Goal: Find specific fact: Find contact information

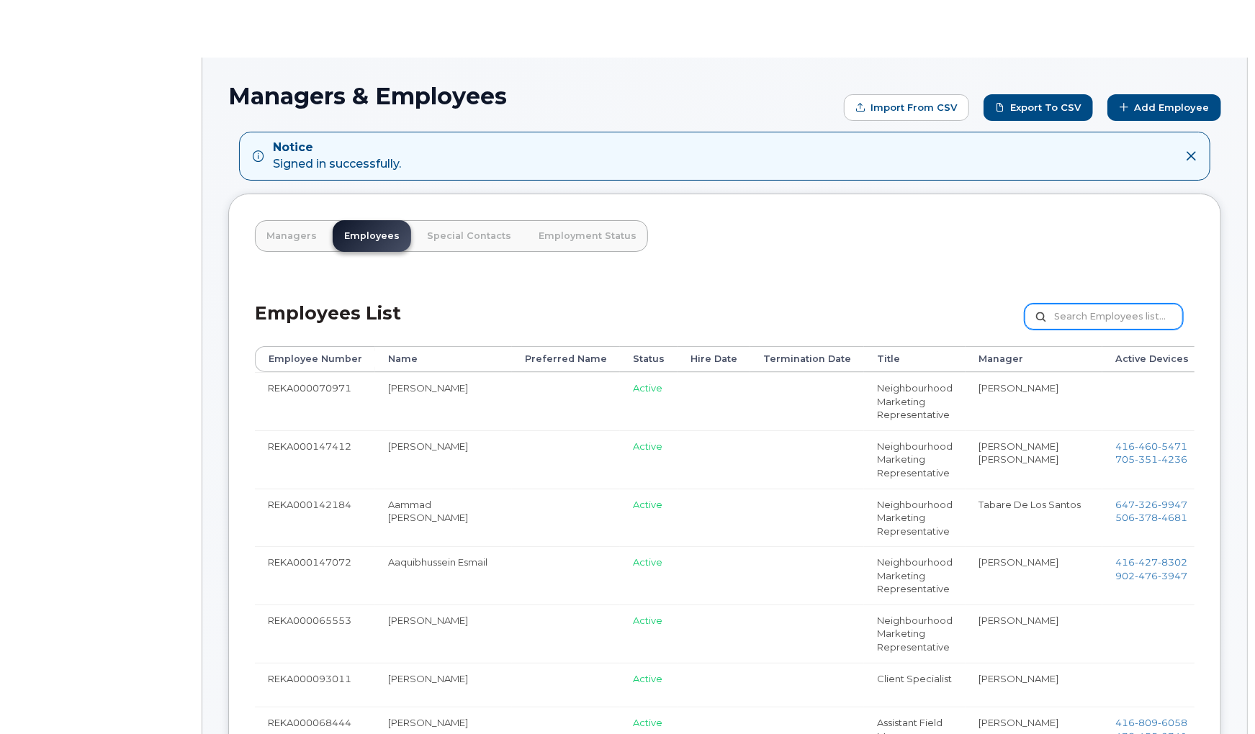
click at [1090, 323] on input "text" at bounding box center [1104, 317] width 158 height 26
click at [1093, 311] on input "text" at bounding box center [1104, 317] width 158 height 26
click at [1097, 314] on input "text" at bounding box center [1104, 317] width 158 height 26
paste input "[PERSON_NAME]"
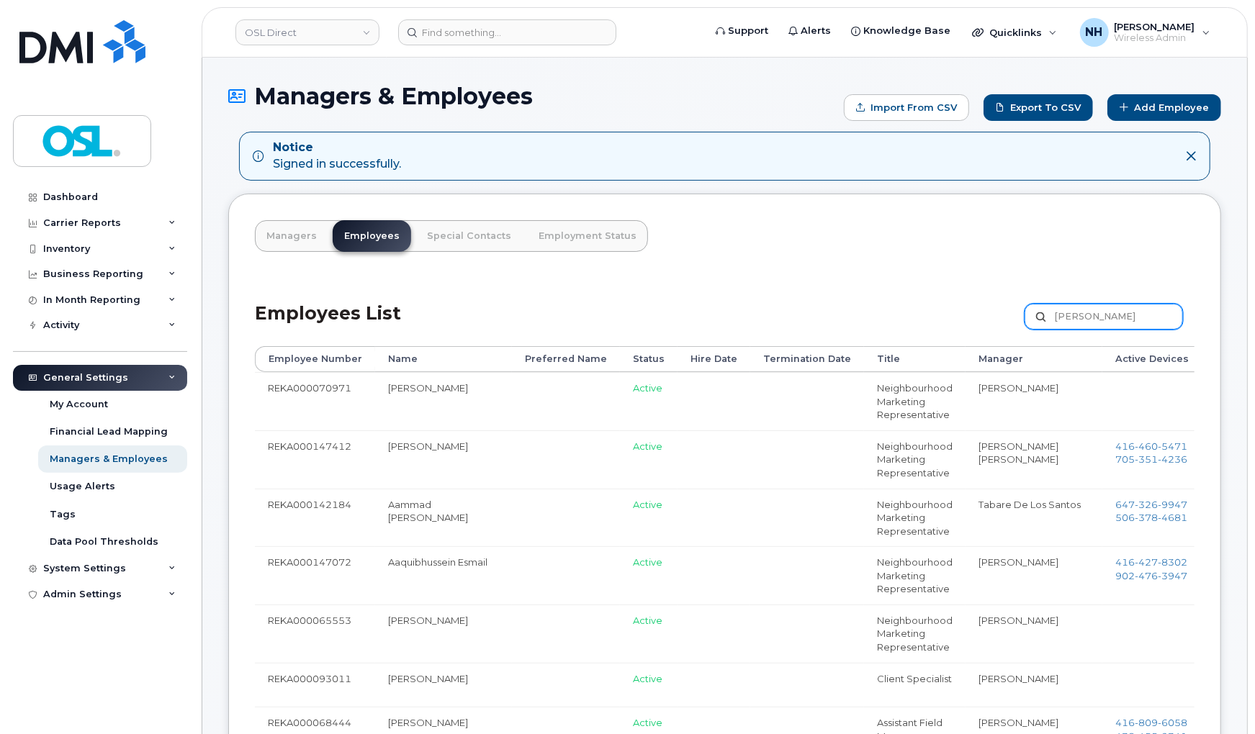
type input "[PERSON_NAME]"
drag, startPoint x: 502, startPoint y: 14, endPoint x: 505, endPoint y: 68, distance: 54.1
click at [505, 38] on header "OSL Direct Support Alerts Knowledge Base Quicklinks Suspend / Cancel Device Cha…" at bounding box center [725, 32] width 1046 height 50
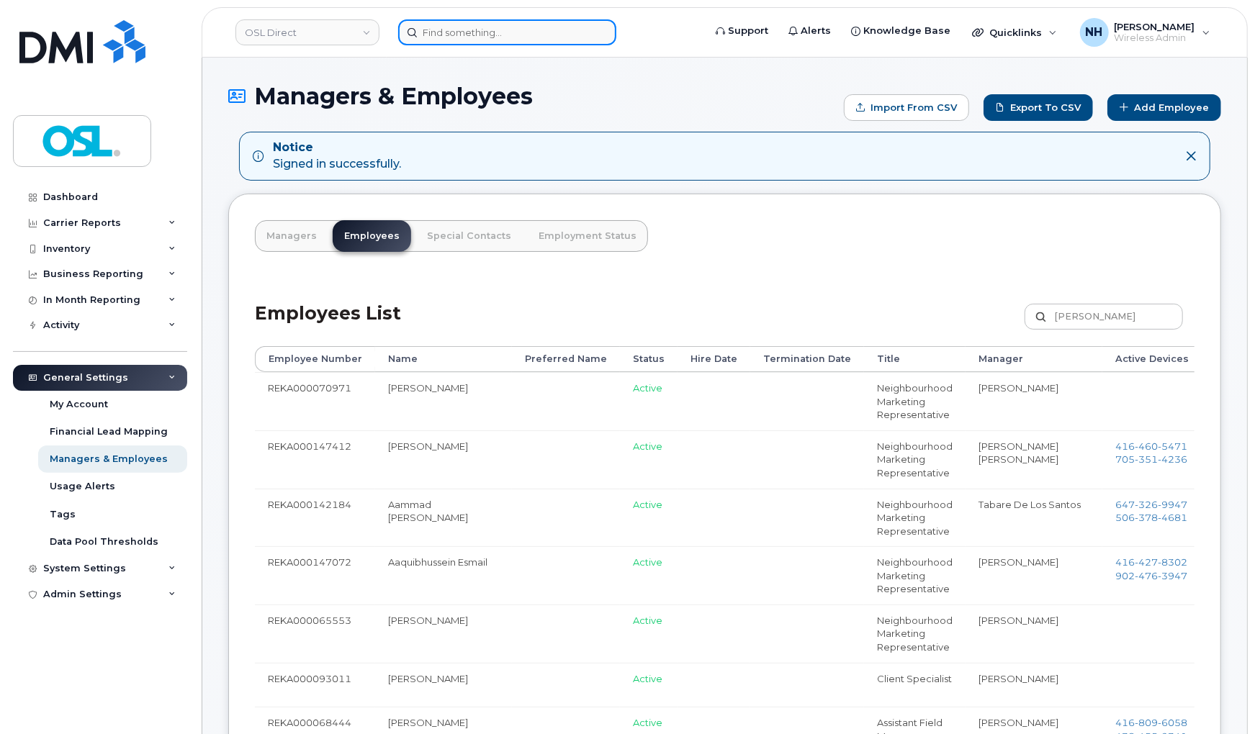
click at [508, 43] on input at bounding box center [507, 32] width 218 height 26
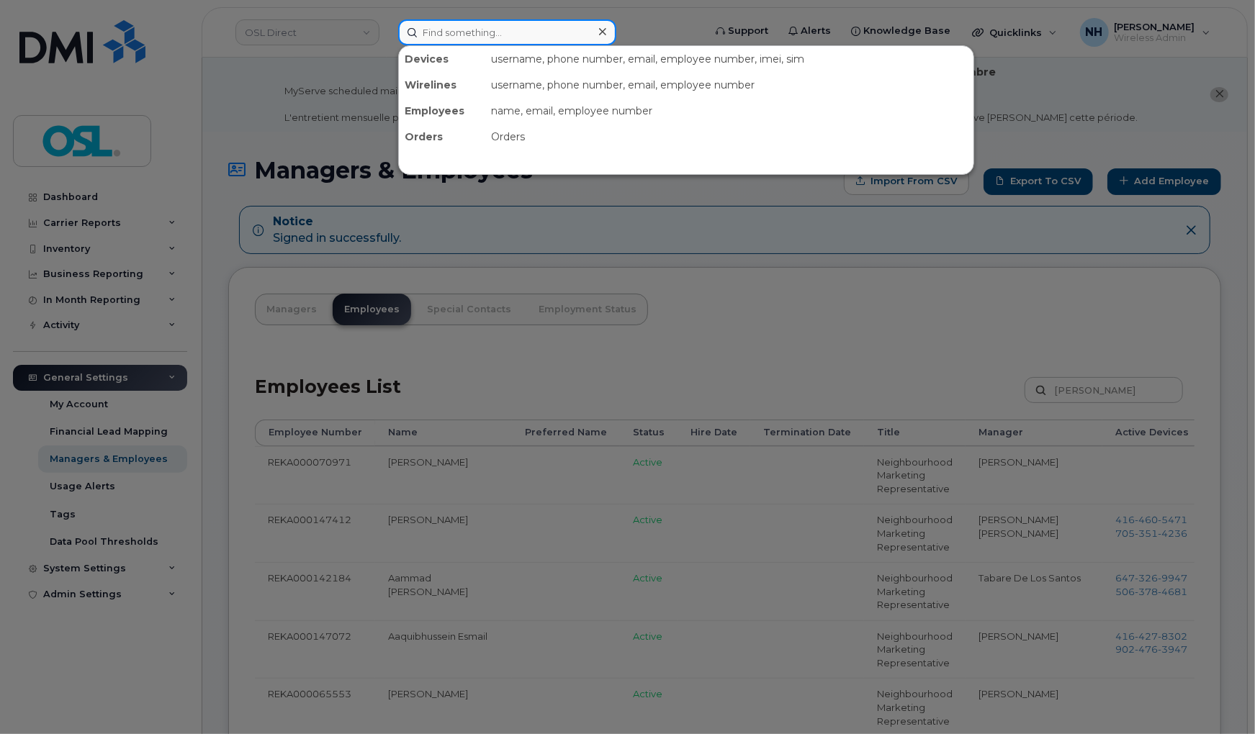
paste input "[PERSON_NAME]"
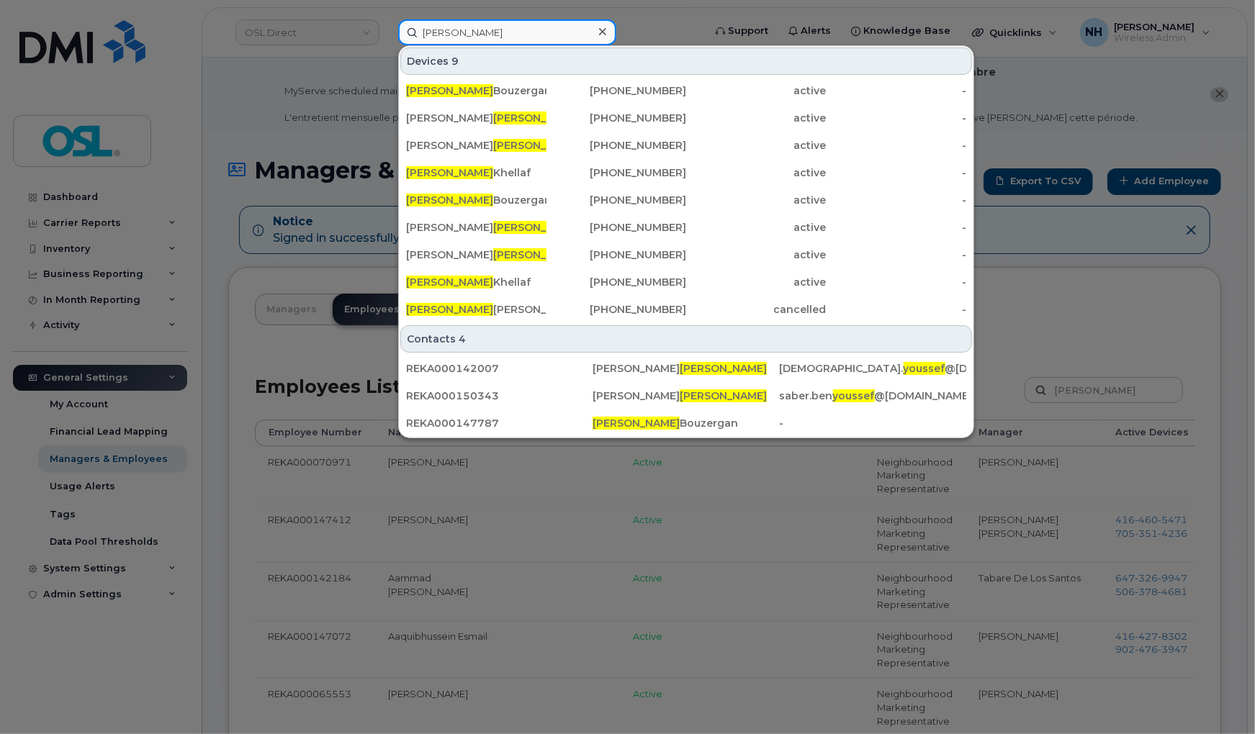
type input "[PERSON_NAME]"
drag, startPoint x: 670, startPoint y: 537, endPoint x: 1003, endPoint y: 418, distance: 354.1
click at [671, 536] on div at bounding box center [627, 367] width 1255 height 734
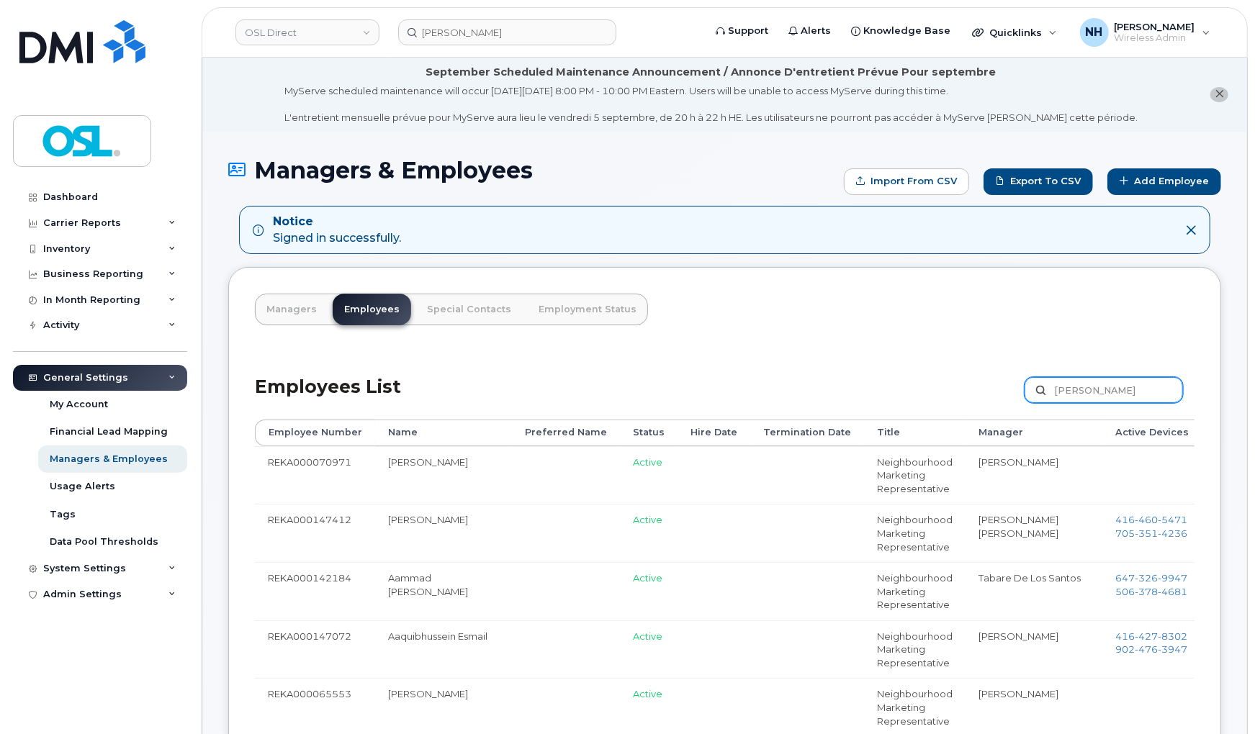
click at [1096, 389] on input "[PERSON_NAME]" at bounding box center [1104, 390] width 158 height 26
paste input "[PERSON_NAME]"
type input "[PERSON_NAME] [PERSON_NAME]"
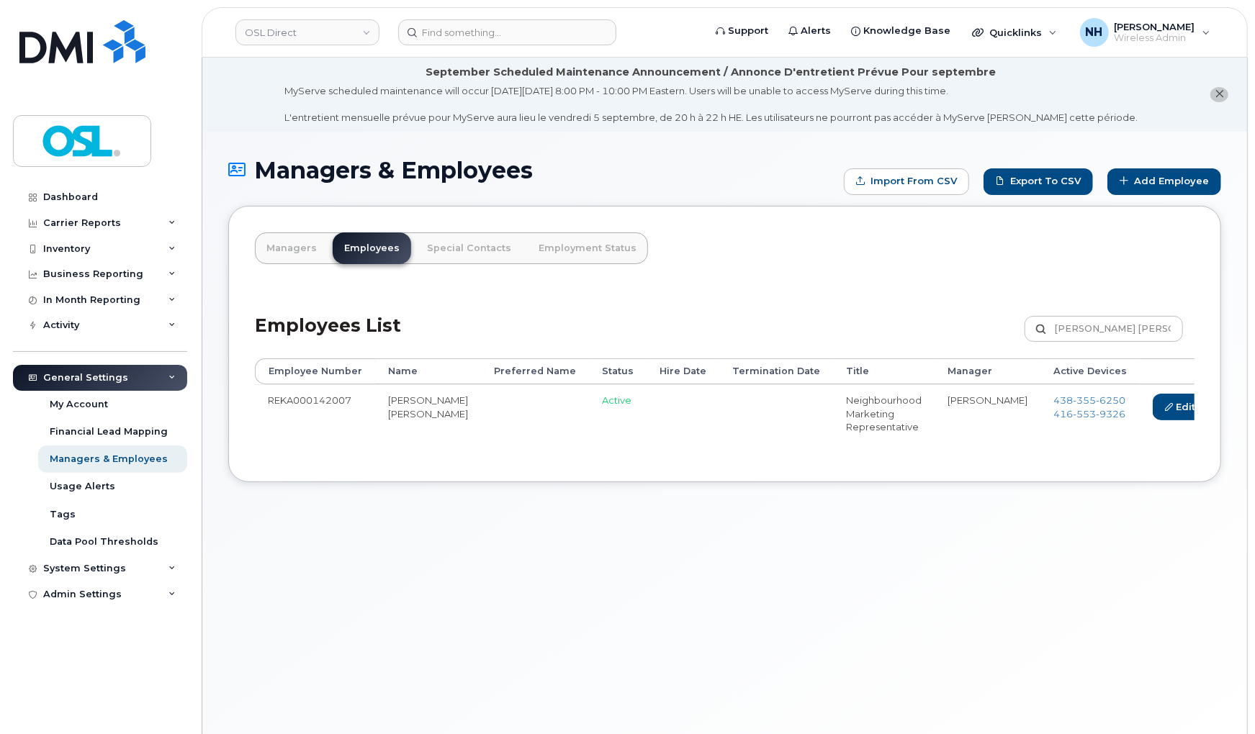
click at [827, 544] on div "Managers & Employees Import from CSV Export to CSV Add Employee Managers Employ…" at bounding box center [724, 451] width 1045 height 638
drag, startPoint x: 942, startPoint y: 398, endPoint x: 1028, endPoint y: 398, distance: 86.4
click at [1040, 398] on td "438 355 6250 416 553 9326" at bounding box center [1089, 413] width 99 height 58
copy span "[PHONE_NUMBER]"
click at [562, 25] on input at bounding box center [507, 32] width 218 height 26
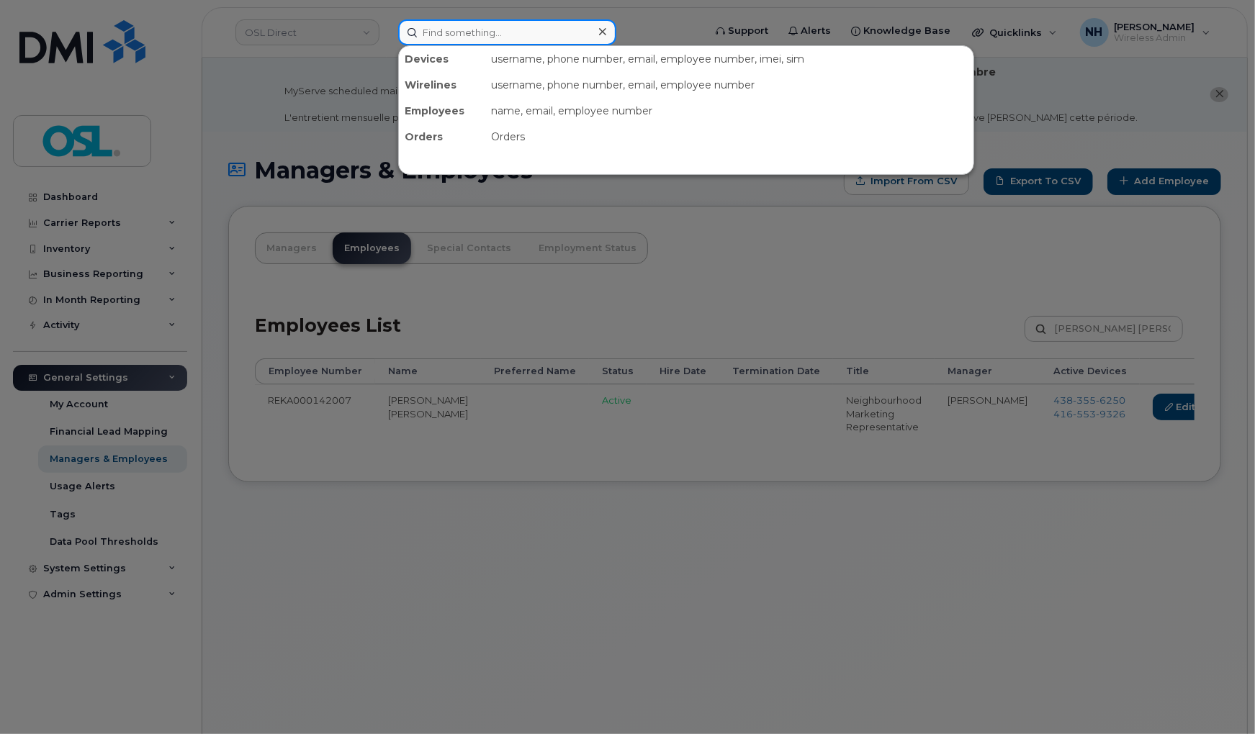
paste input "4383556250"
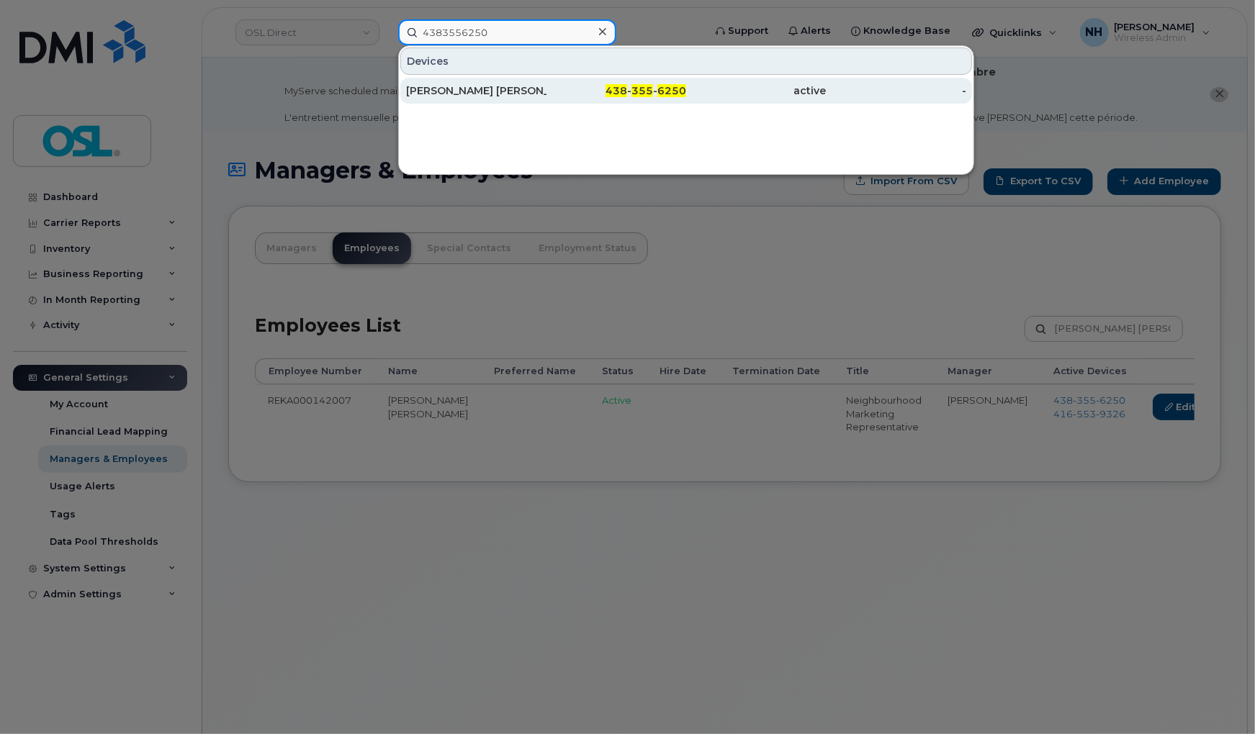
type input "4383556250"
click at [678, 91] on span "6250" at bounding box center [671, 90] width 29 height 13
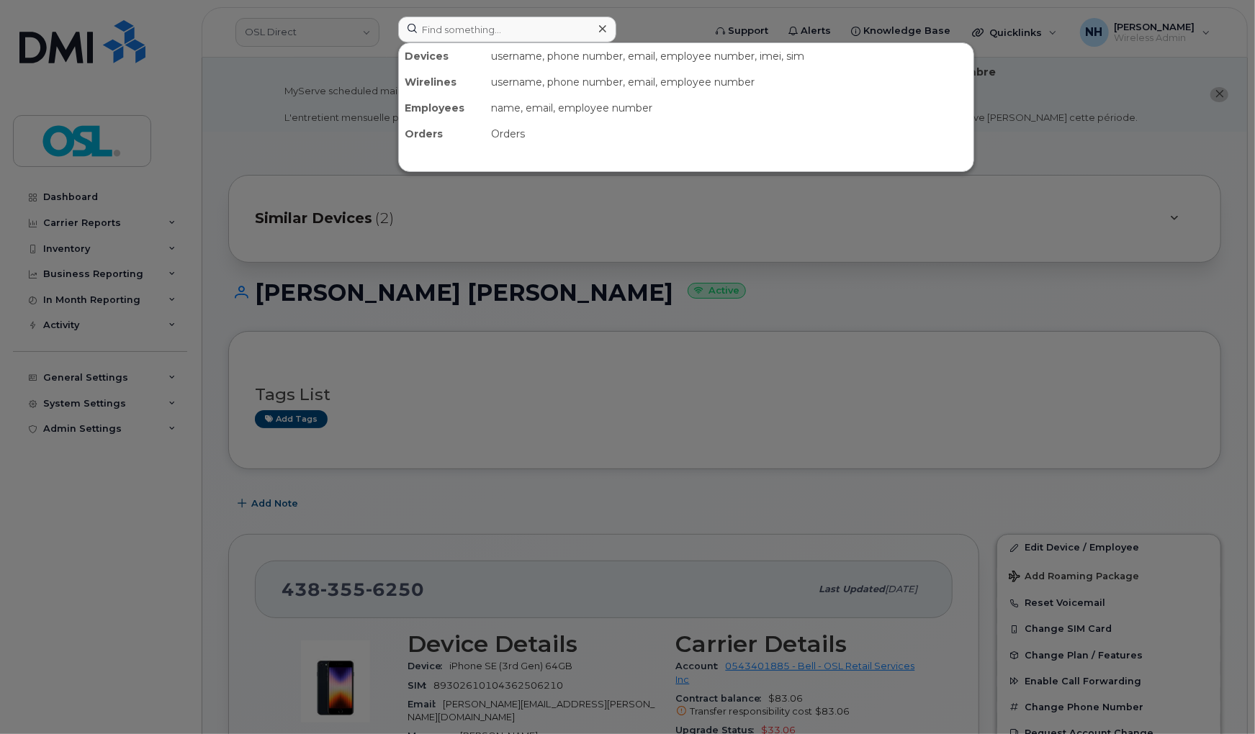
click at [577, 291] on div at bounding box center [627, 367] width 1255 height 734
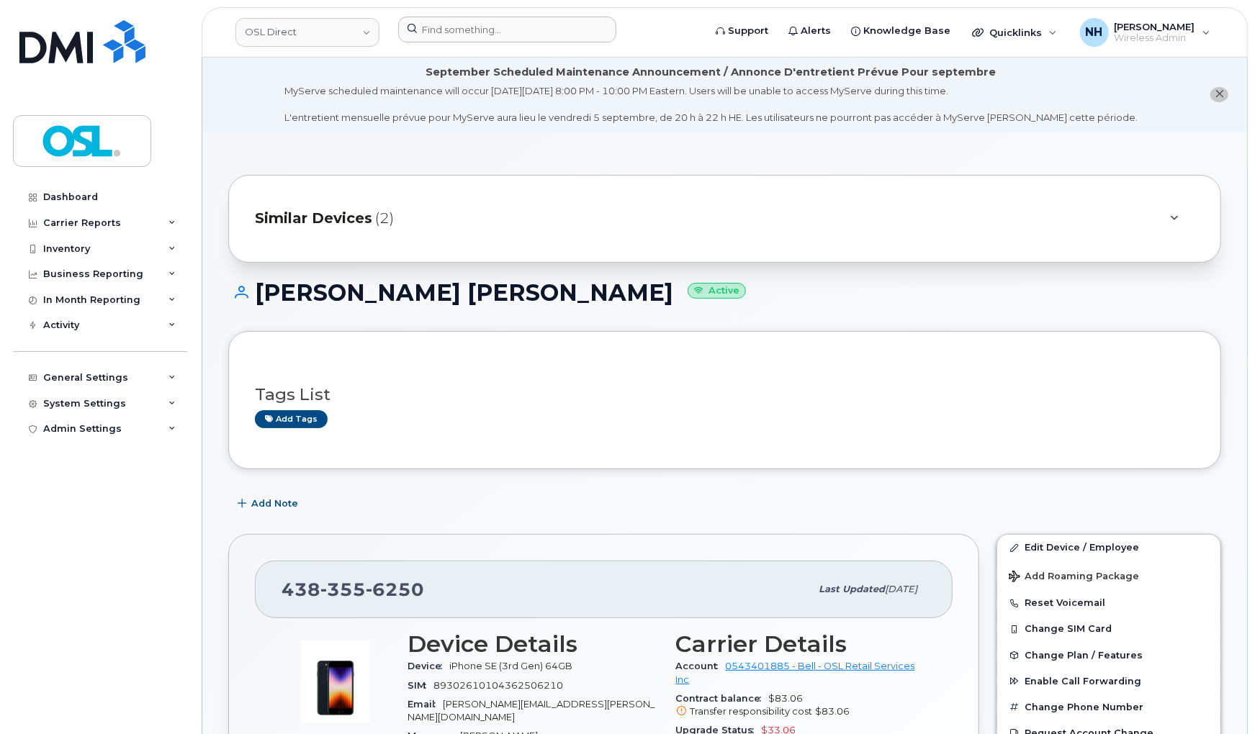
click at [488, 217] on div "Similar Devices (2)" at bounding box center [704, 219] width 899 height 35
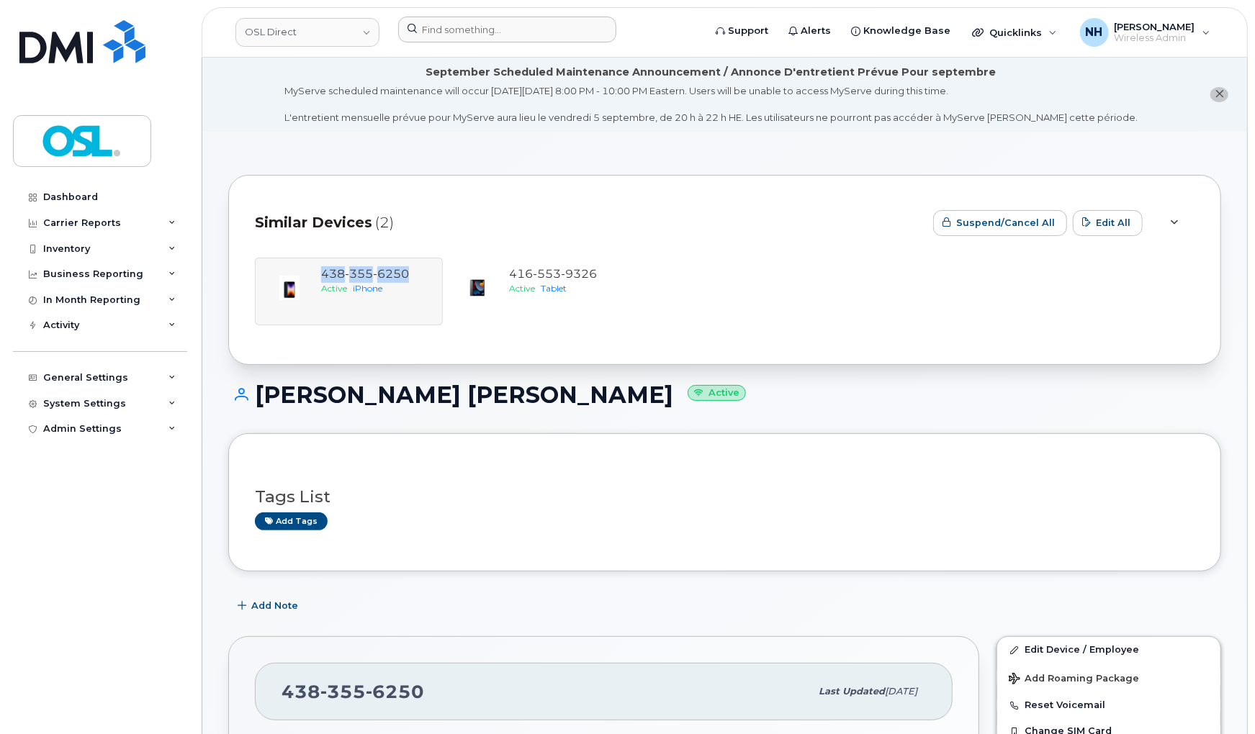
drag, startPoint x: 318, startPoint y: 276, endPoint x: 415, endPoint y: 272, distance: 98.0
click at [415, 272] on div "[PHONE_NUMBER] Active iPhone [PHONE_NUMBER] Active Tablet" at bounding box center [725, 292] width 940 height 68
copy span "[PHONE_NUMBER]"
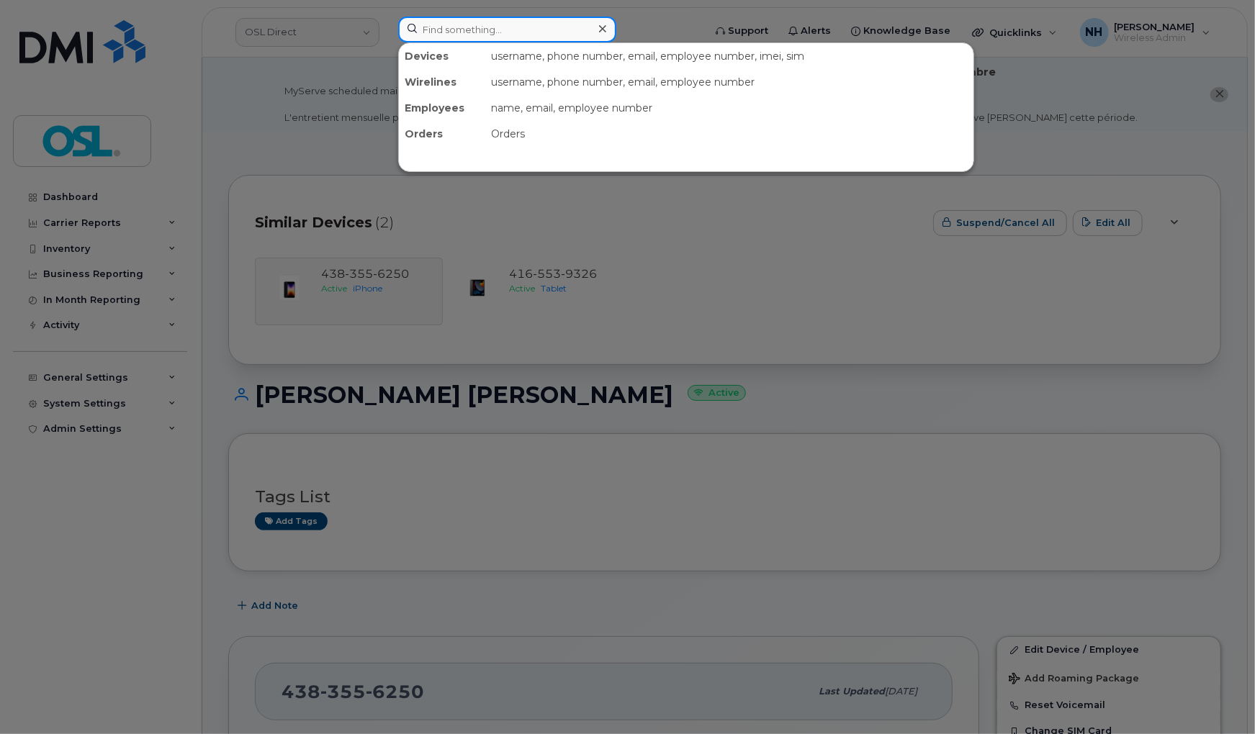
click at [462, 20] on input at bounding box center [507, 30] width 218 height 26
paste input "4383556250"
type input "4383556250"
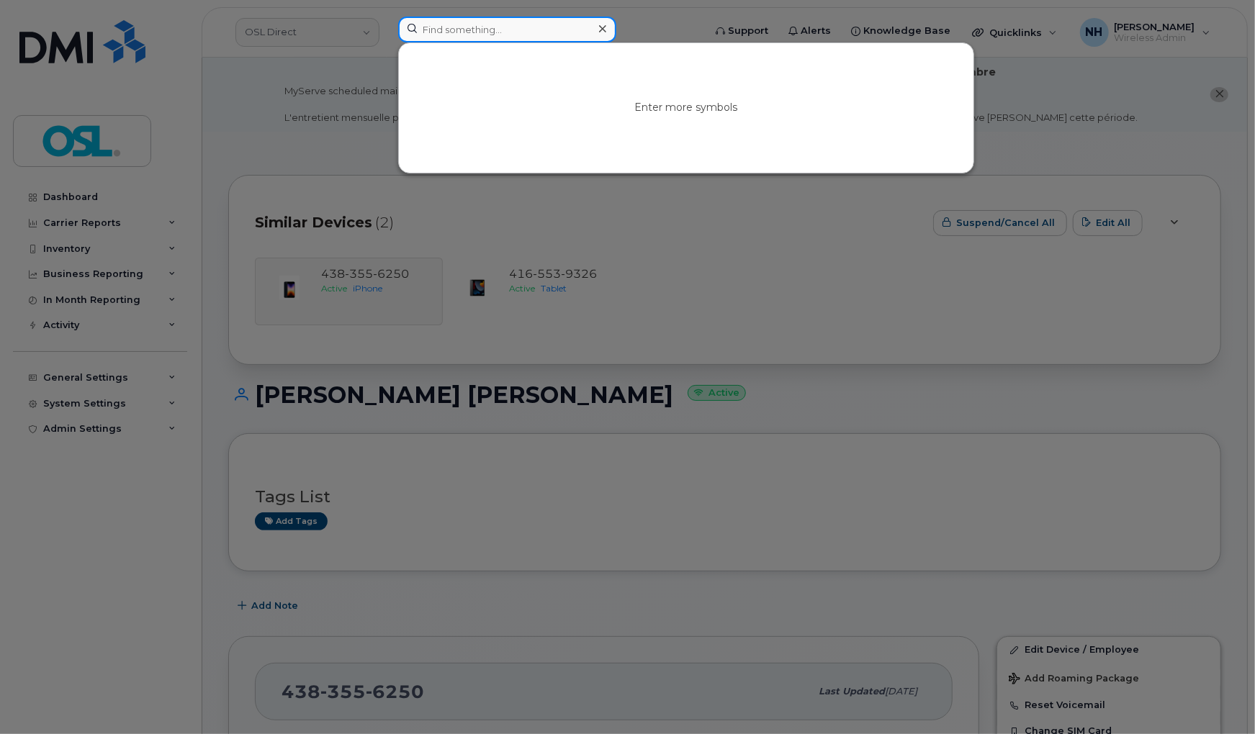
click at [504, 31] on input at bounding box center [507, 30] width 218 height 26
paste input "4383556250"
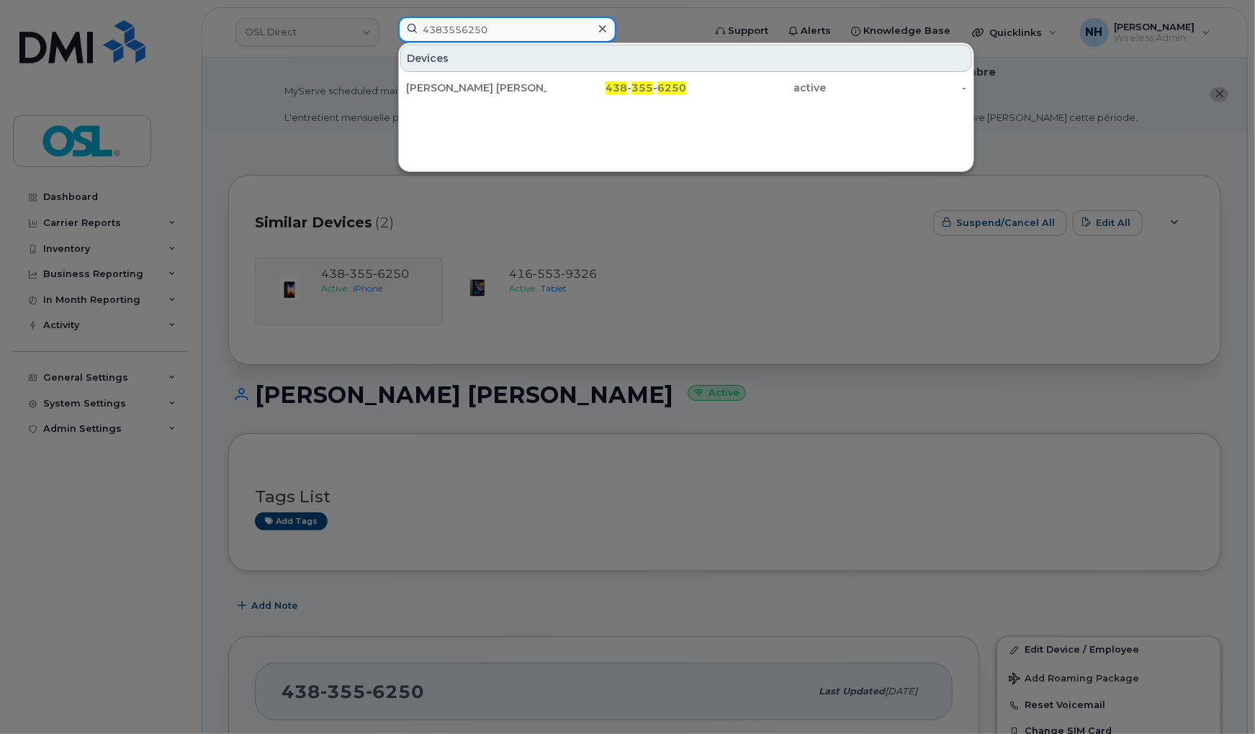
type input "4383556250"
